Goal: Entertainment & Leisure: Consume media (video, audio)

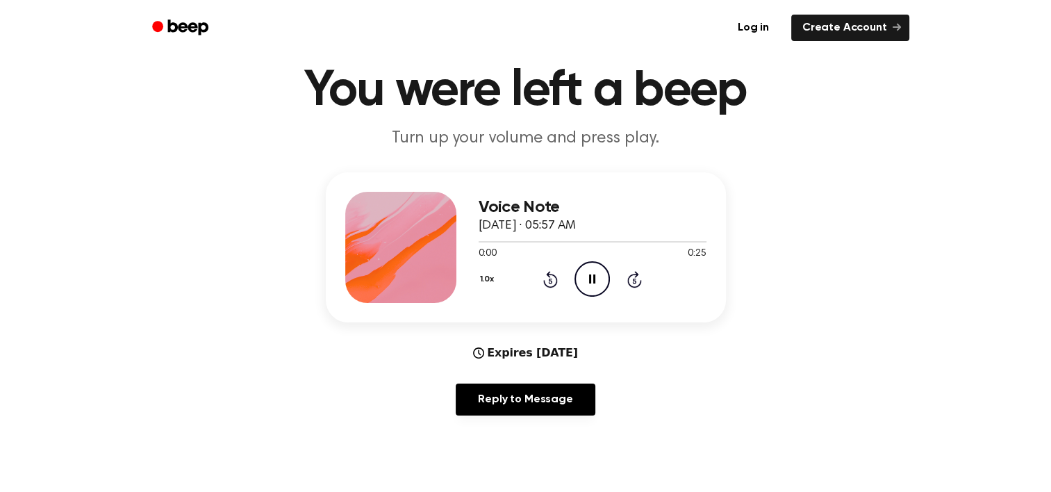
scroll to position [69, 0]
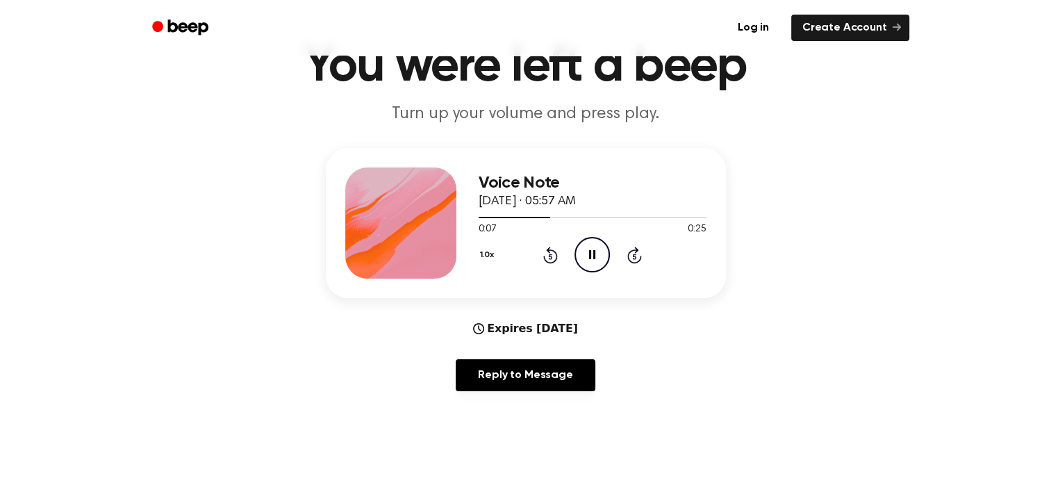
click at [641, 249] on icon "Skip 5 seconds" at bounding box center [633, 255] width 15 height 18
click at [640, 256] on icon at bounding box center [634, 255] width 15 height 17
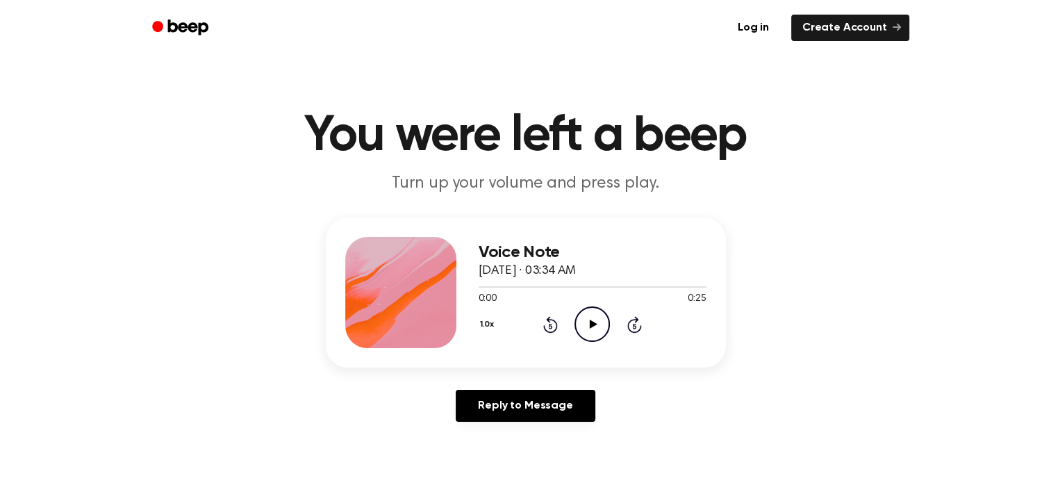
click at [599, 323] on icon "Play Audio" at bounding box center [591, 323] width 35 height 35
